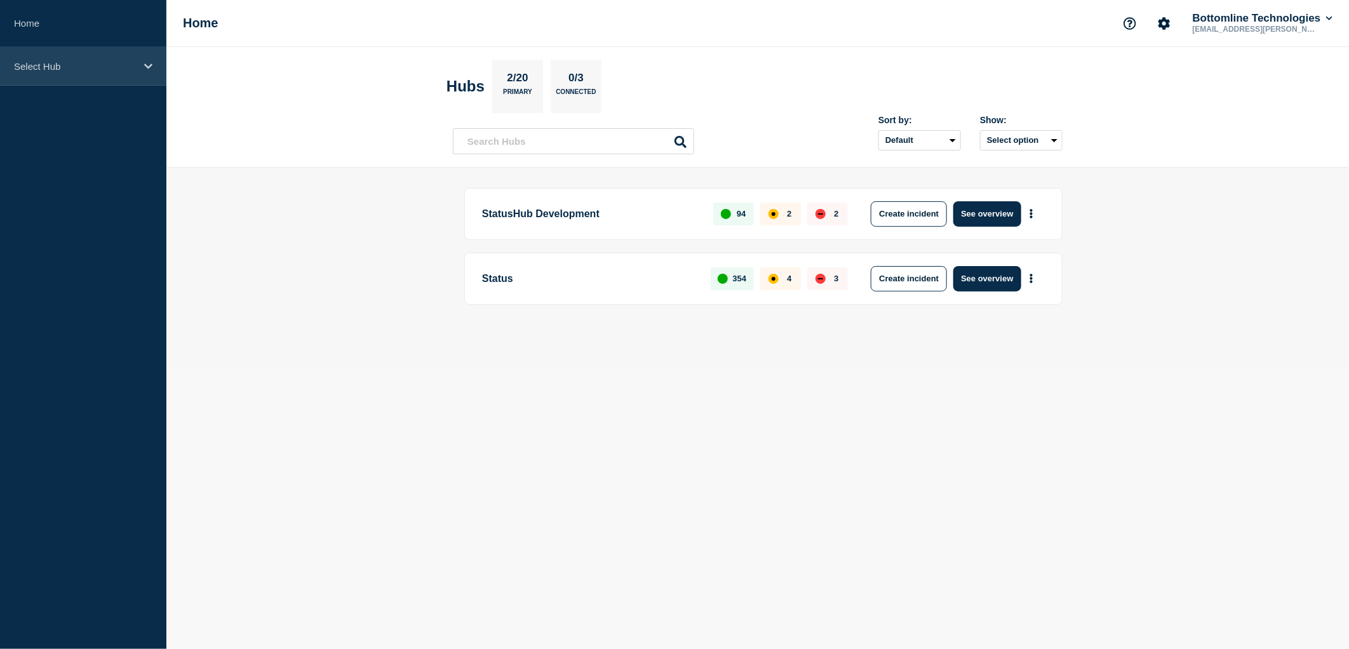
click at [96, 68] on p "Select Hub" at bounding box center [75, 66] width 122 height 11
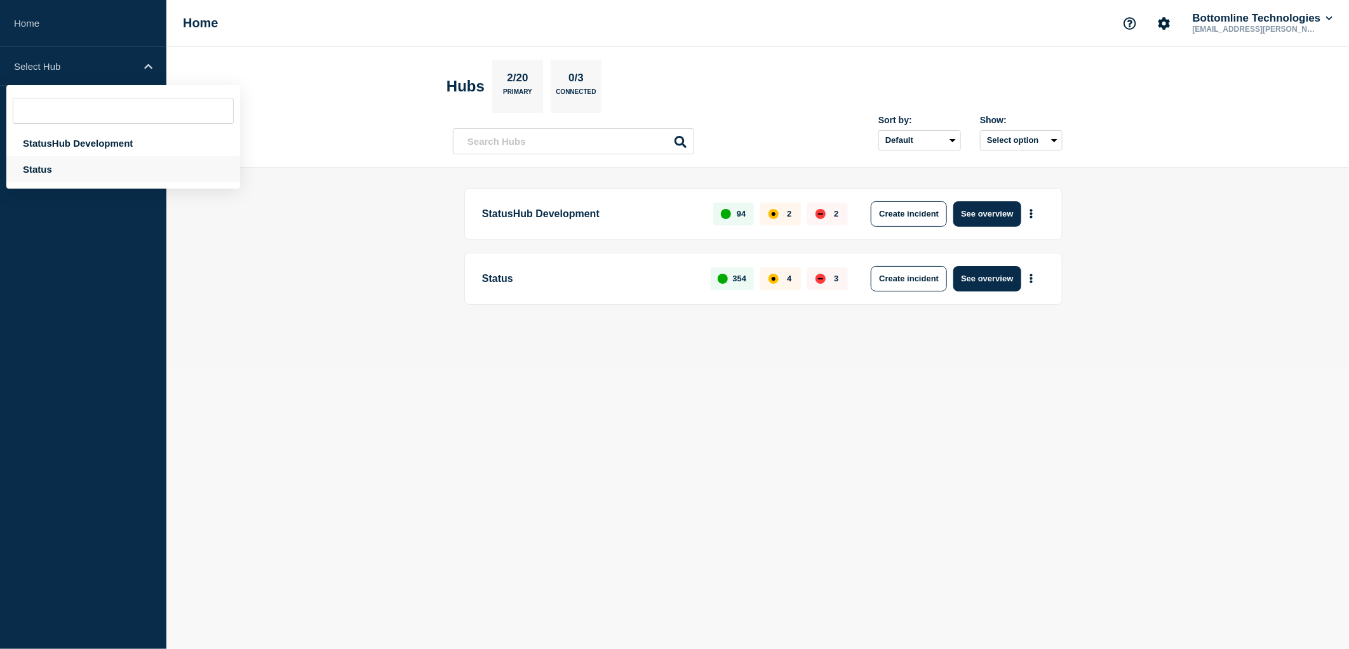
click at [56, 163] on div "Status" at bounding box center [123, 169] width 234 height 26
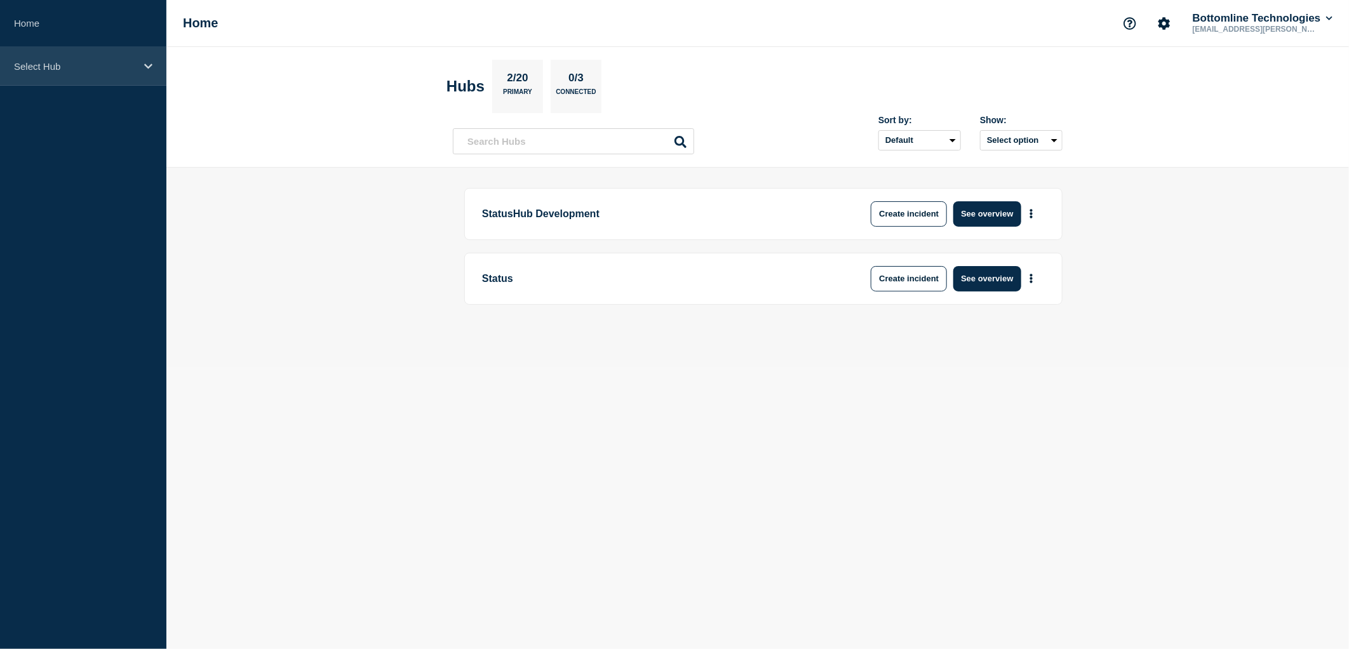
click at [147, 67] on icon at bounding box center [148, 67] width 8 height 10
